Goal: Task Accomplishment & Management: Manage account settings

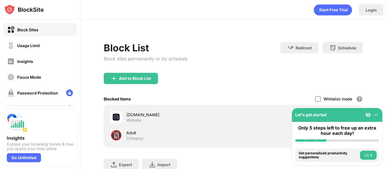
click at [370, 156] on button "Do it" at bounding box center [368, 155] width 17 height 9
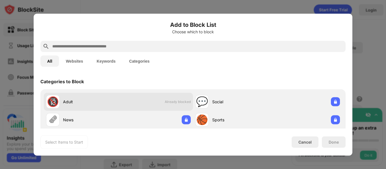
click at [173, 108] on div "🔞 Adult Already blocked" at bounding box center [118, 102] width 149 height 18
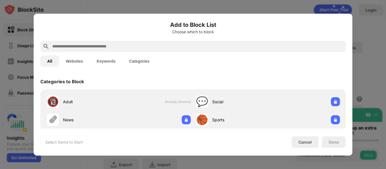
click at [355, 1] on div at bounding box center [193, 84] width 386 height 169
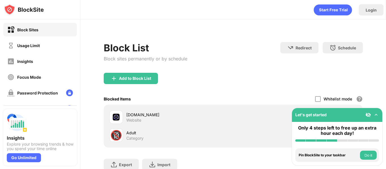
click at [374, 117] on img at bounding box center [377, 115] width 6 height 6
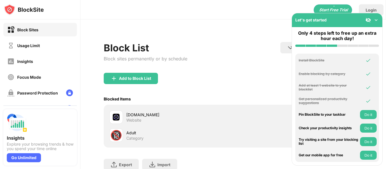
click at [376, 20] on img at bounding box center [377, 20] width 6 height 6
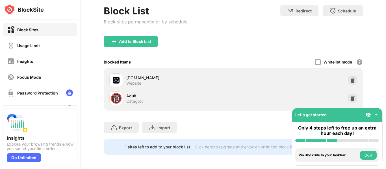
scroll to position [38, 0]
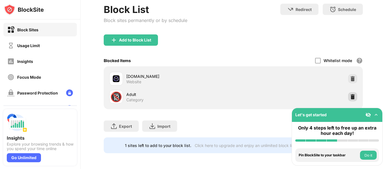
click at [354, 97] on img at bounding box center [353, 97] width 6 height 6
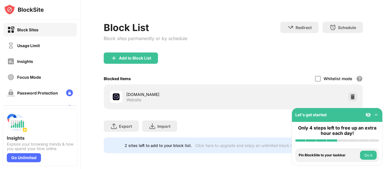
scroll to position [20, 0]
